Goal: Navigation & Orientation: Find specific page/section

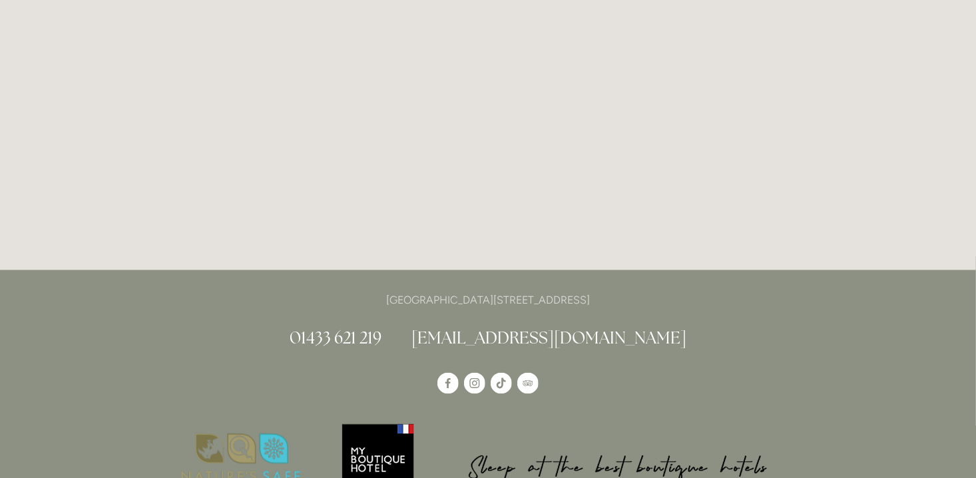
scroll to position [3982, 0]
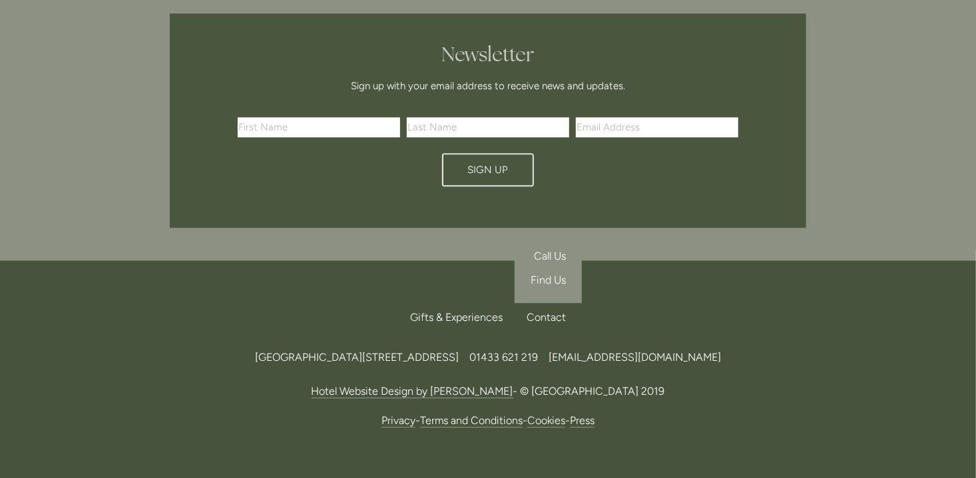
click at [542, 274] on span "Find Us" at bounding box center [548, 280] width 35 height 13
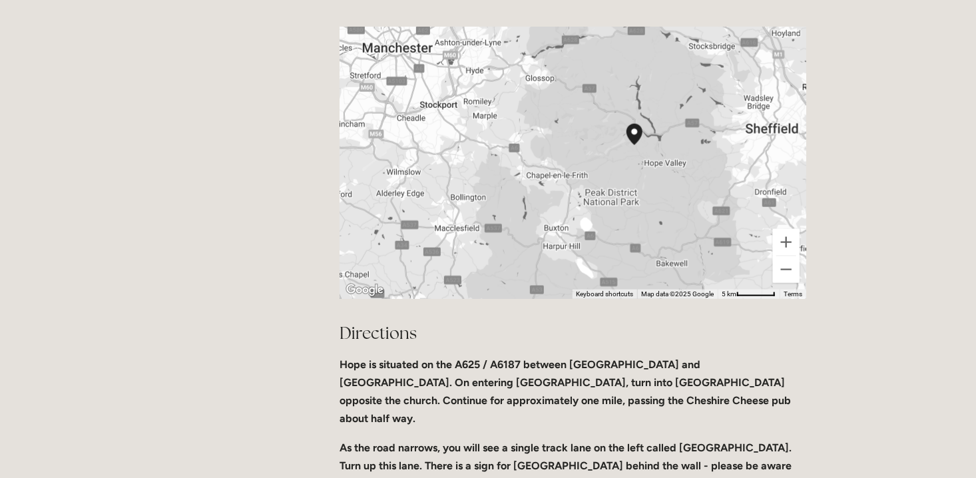
scroll to position [666, 0]
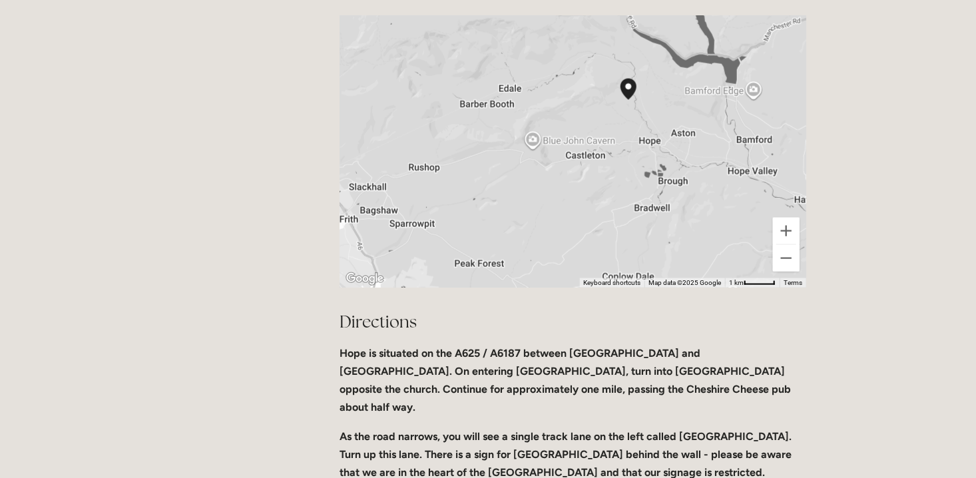
drag, startPoint x: 873, startPoint y: 95, endPoint x: 877, endPoint y: 85, distance: 10.8
drag, startPoint x: 849, startPoint y: 35, endPoint x: 852, endPoint y: 89, distance: 53.4
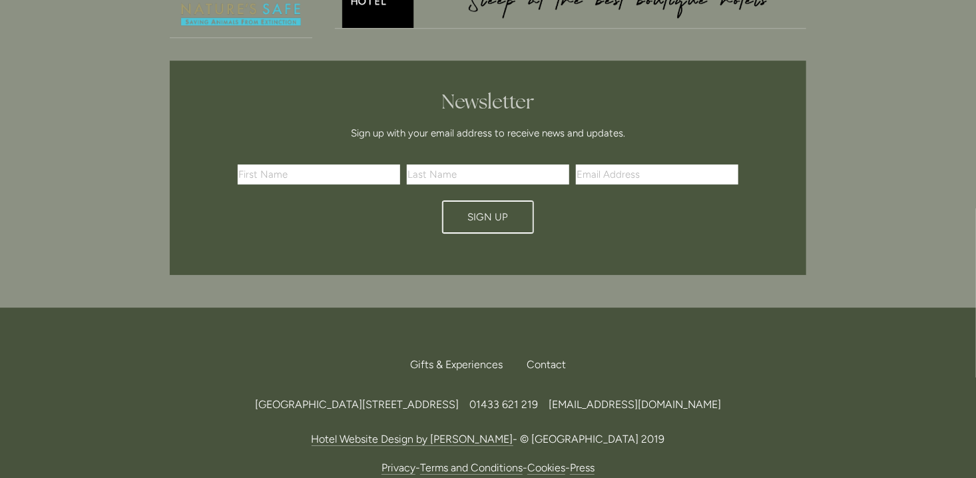
scroll to position [1998, 0]
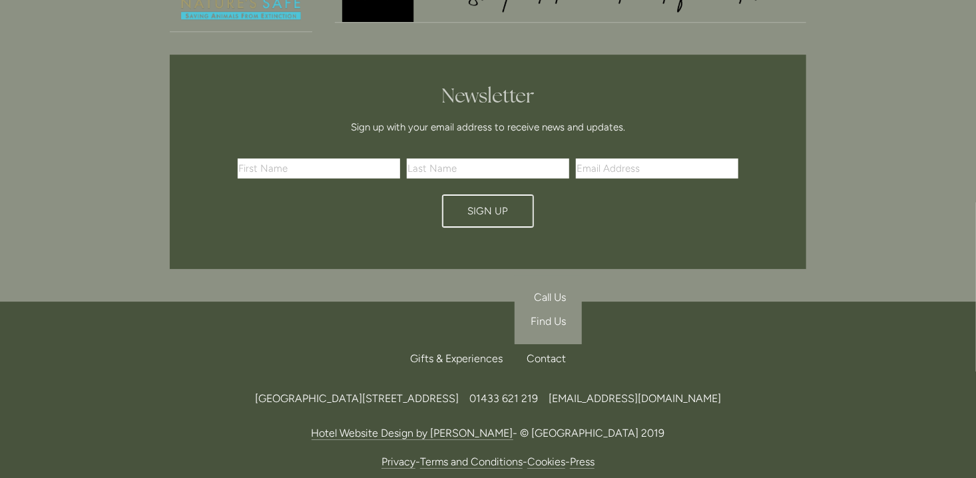
click at [534, 344] on div "Contact" at bounding box center [541, 358] width 50 height 29
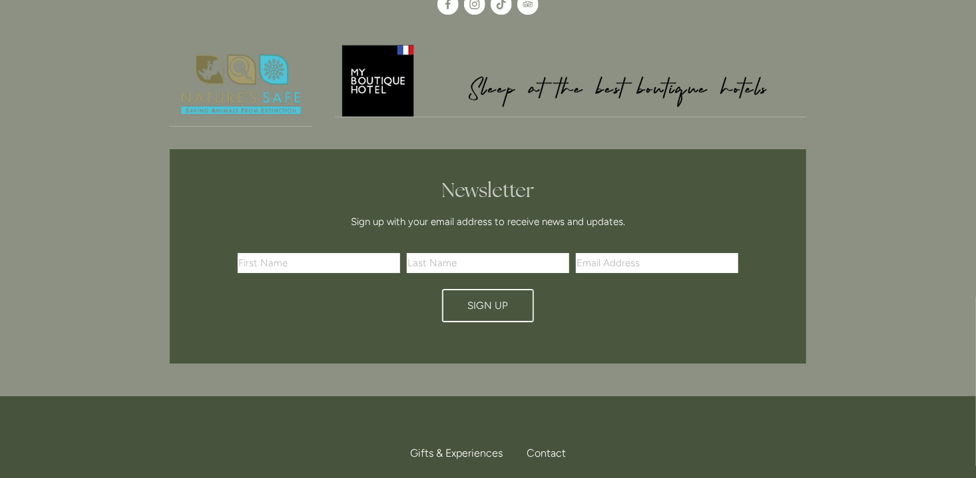
scroll to position [1665, 0]
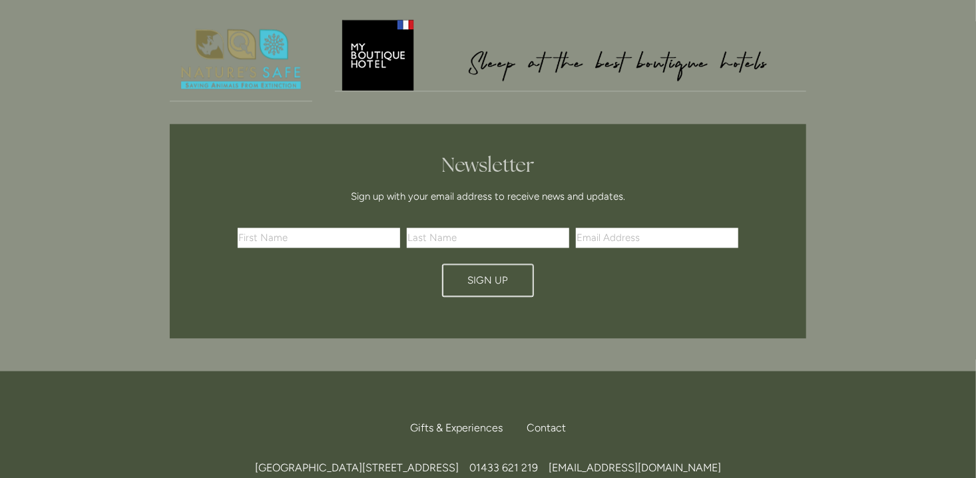
scroll to position [3982, 0]
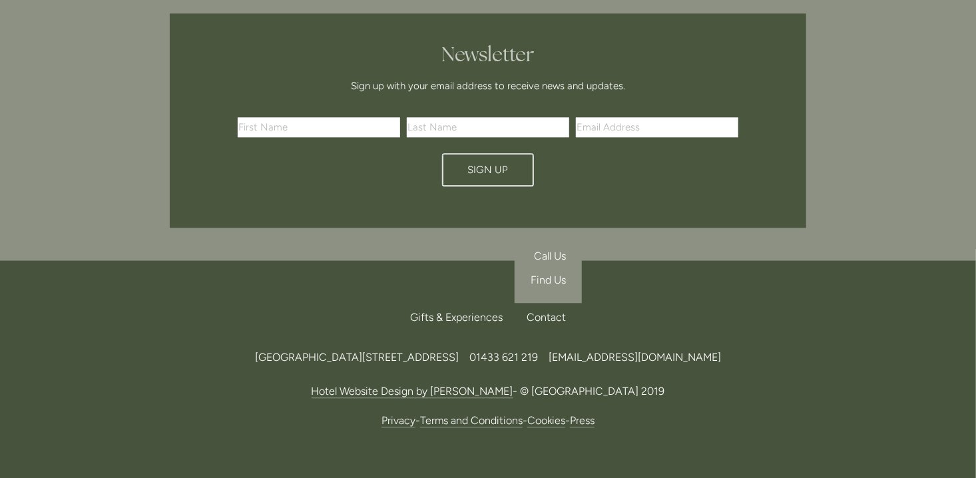
click at [547, 274] on span "Find Us" at bounding box center [548, 280] width 35 height 13
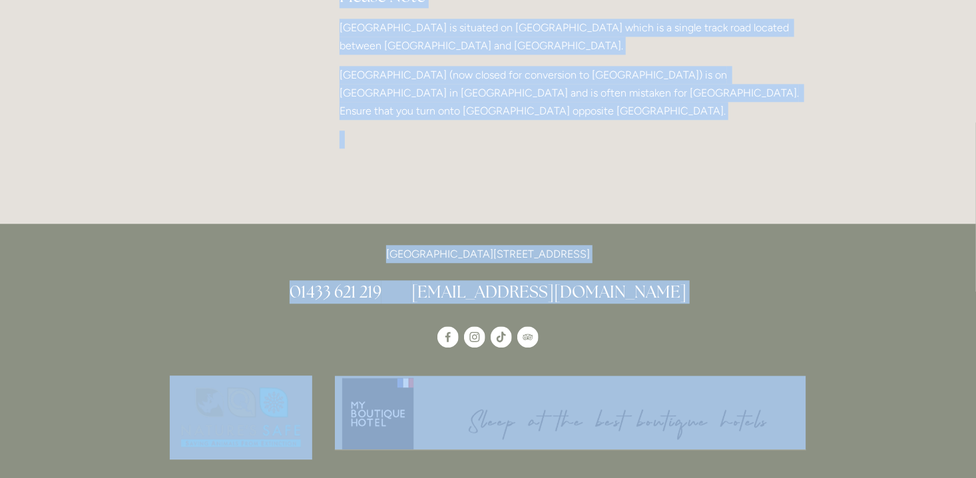
scroll to position [1611, 0]
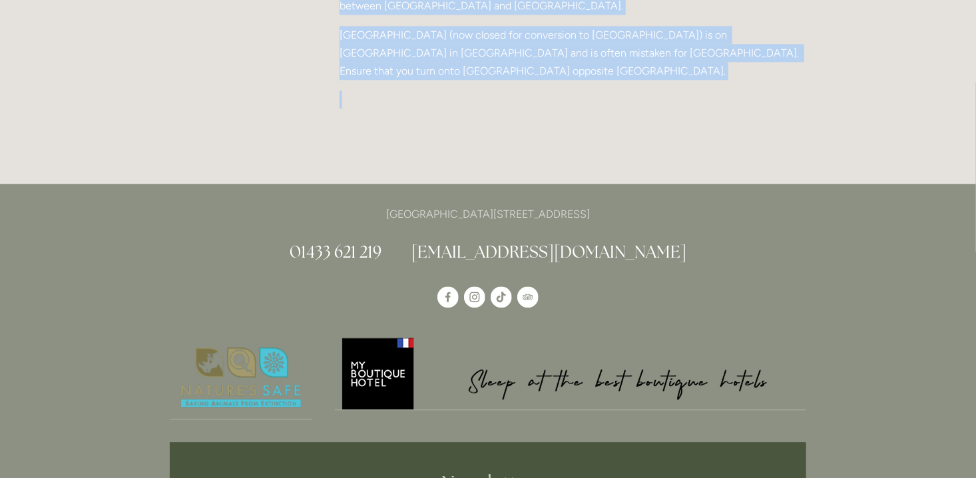
drag, startPoint x: 338, startPoint y: 133, endPoint x: 804, endPoint y: 51, distance: 472.7
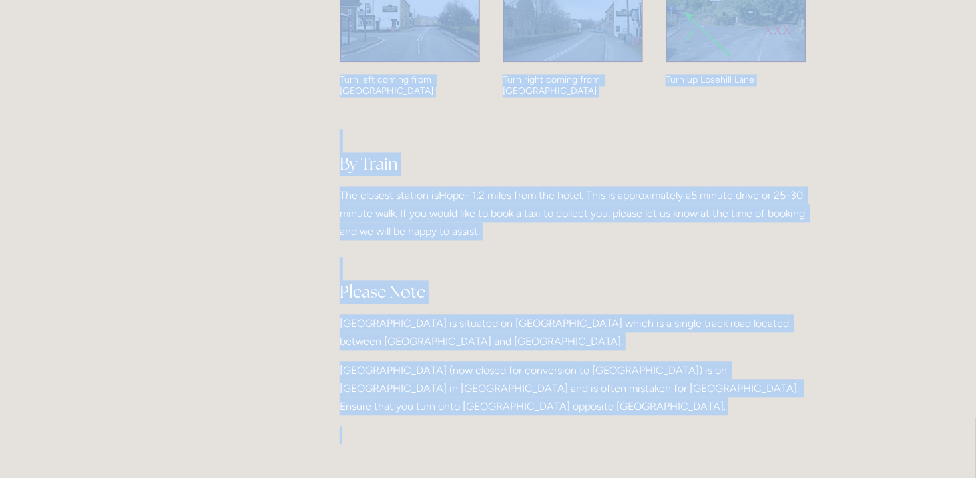
scroll to position [1211, 0]
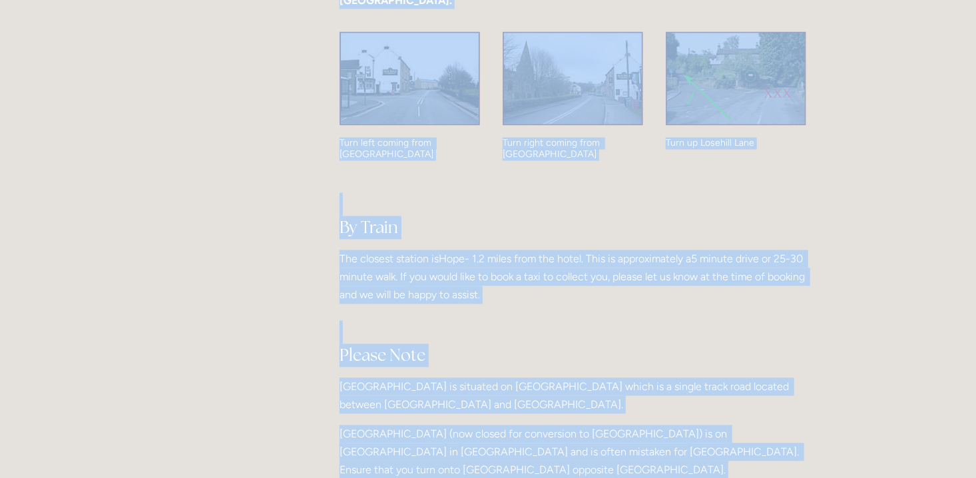
copy div "How to find us The address for the hotel is Lose Hill Lane, Edale Road, Derbysh…"
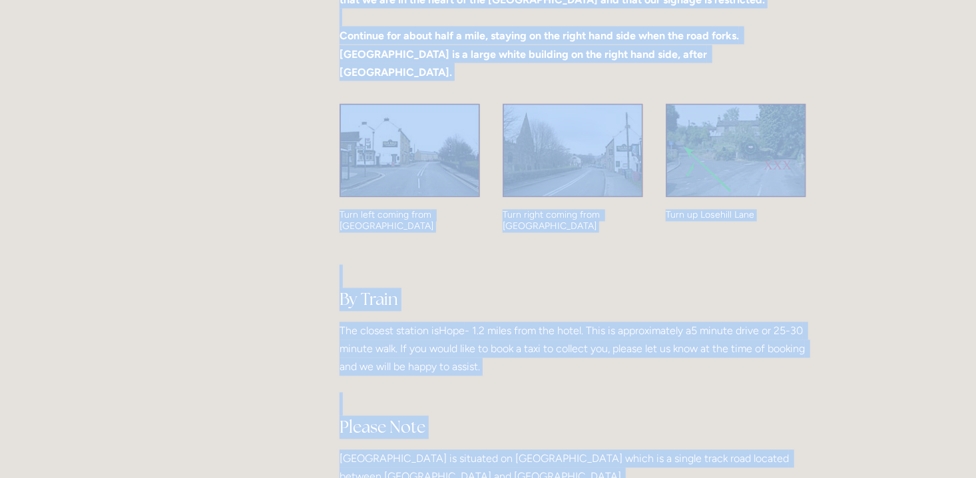
scroll to position [1144, 0]
